Goal: Find specific page/section: Find specific page/section

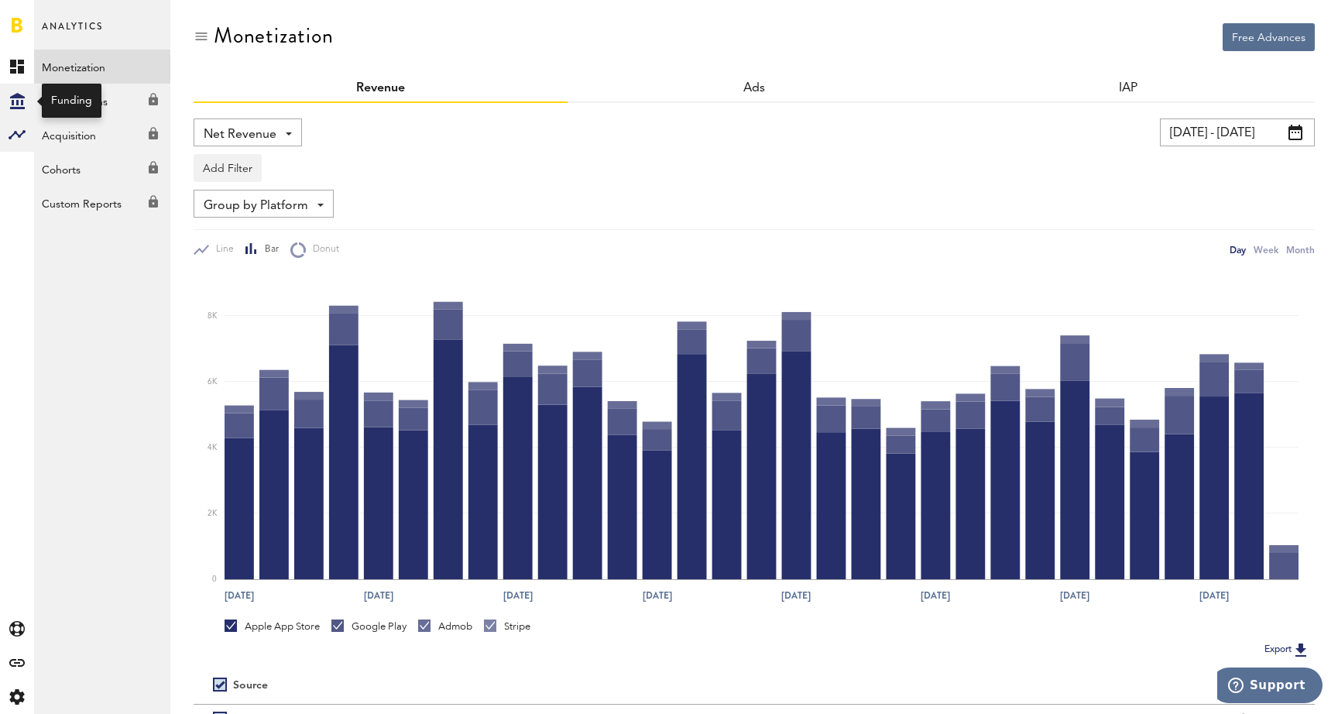
click at [16, 105] on icon at bounding box center [17, 101] width 15 height 16
click at [98, 60] on link "Overview" at bounding box center [102, 67] width 136 height 34
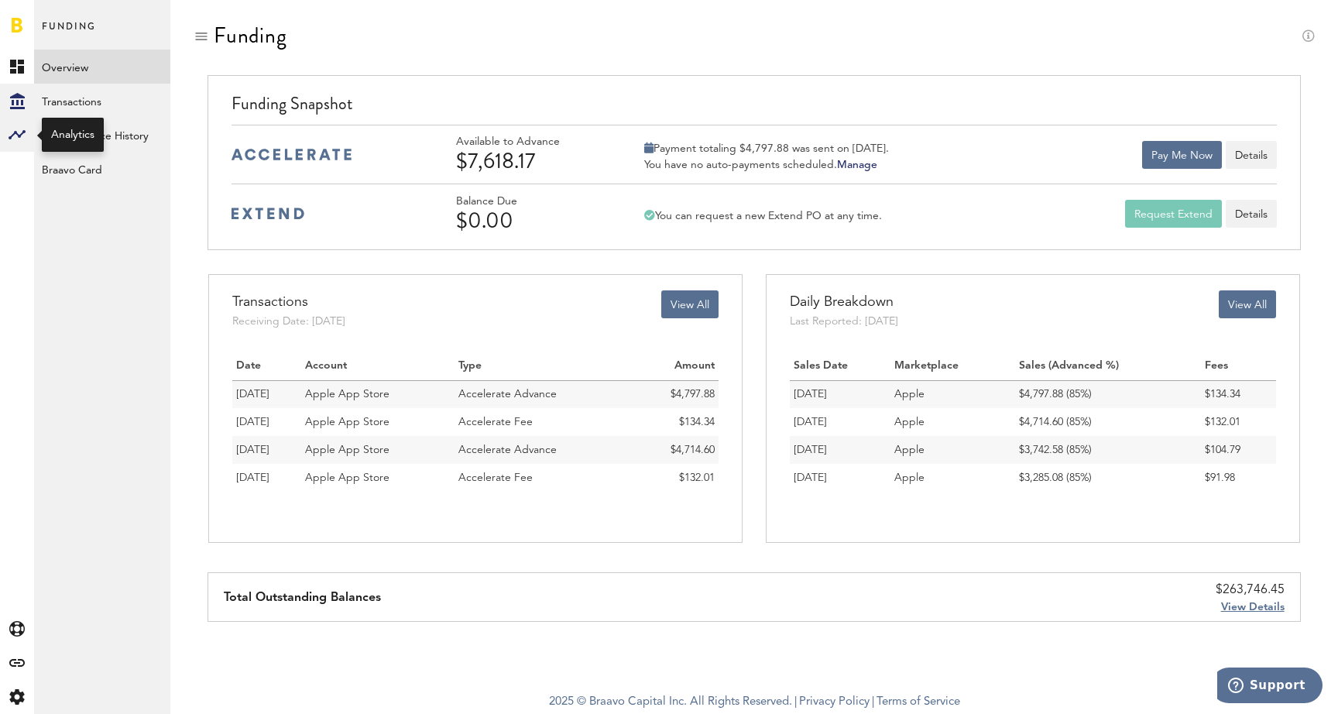
click at [20, 135] on icon at bounding box center [17, 134] width 17 height 9
click at [94, 57] on link "Monetization" at bounding box center [102, 67] width 136 height 34
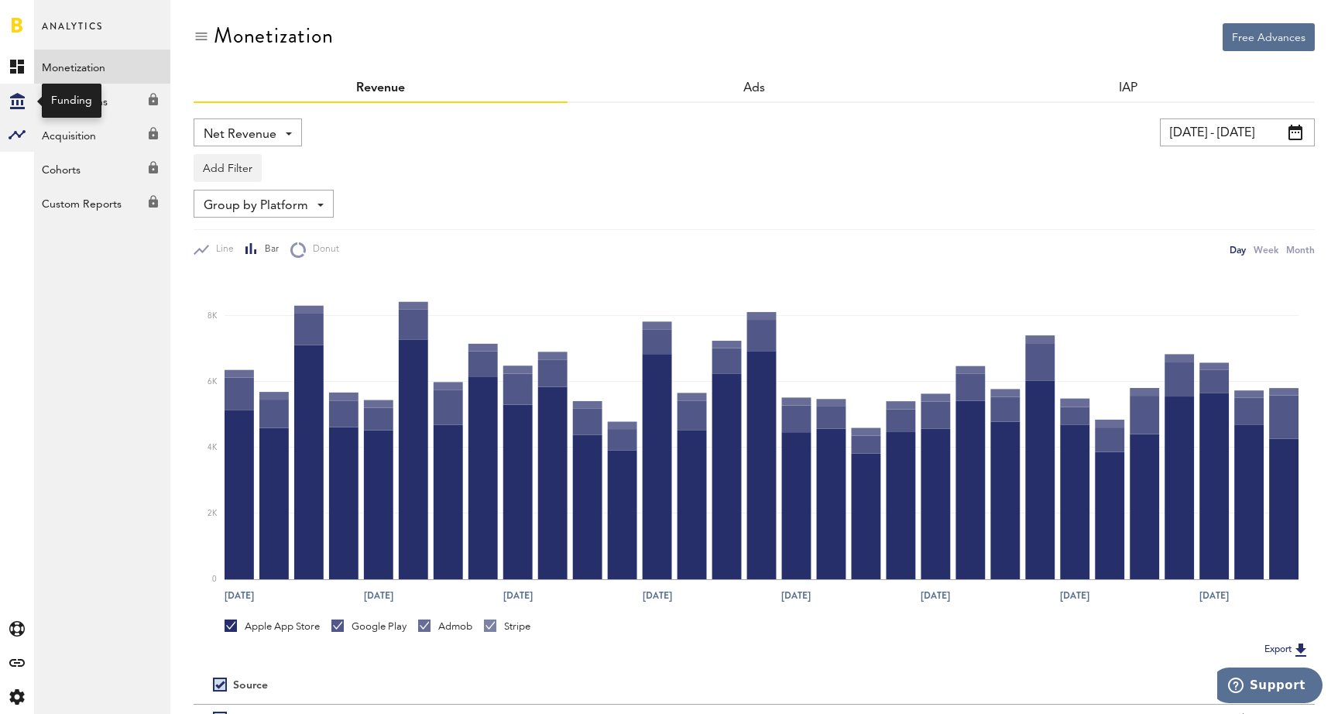
click at [19, 103] on icon "Created with Sketch." at bounding box center [17, 101] width 15 height 16
click at [93, 65] on link "Overview" at bounding box center [102, 67] width 136 height 34
